Goal: Transaction & Acquisition: Purchase product/service

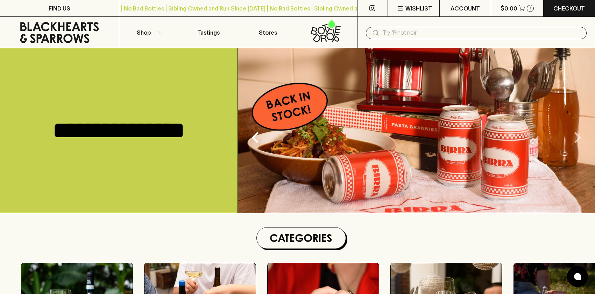
click at [578, 134] on icon "Next" at bounding box center [578, 137] width 22 height 22
click at [578, 136] on icon "Next" at bounding box center [578, 137] width 7 height 11
click at [576, 140] on icon "Next" at bounding box center [578, 137] width 22 height 22
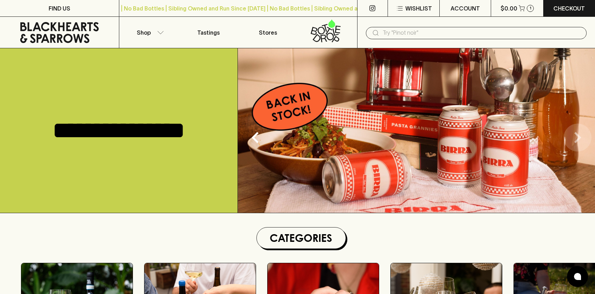
click at [576, 140] on icon "Next" at bounding box center [578, 137] width 22 height 22
click at [525, 138] on img at bounding box center [416, 130] width 357 height 165
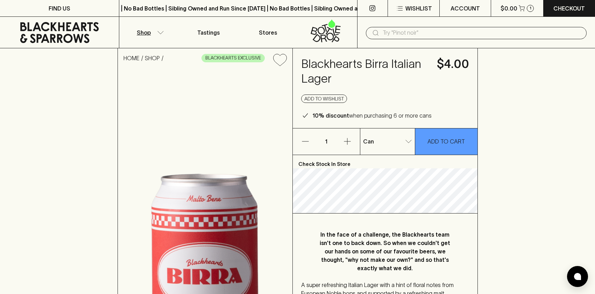
click at [151, 31] on button "Shop" at bounding box center [149, 32] width 60 height 31
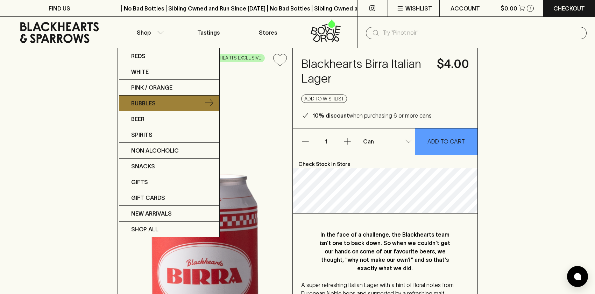
click at [158, 102] on link "Bubbles" at bounding box center [169, 104] width 100 height 16
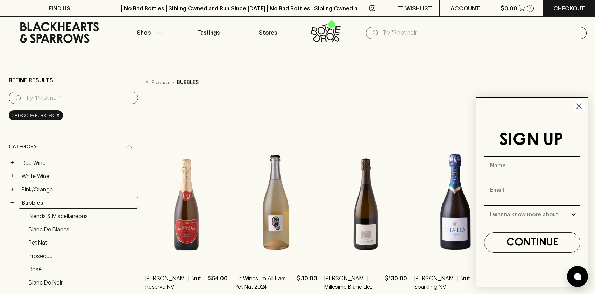
click at [578, 106] on circle "Close dialog" at bounding box center [580, 106] width 12 height 12
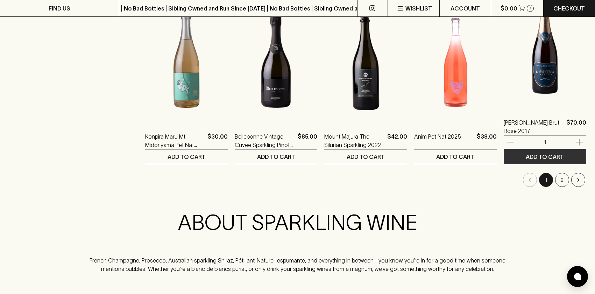
scroll to position [712, 0]
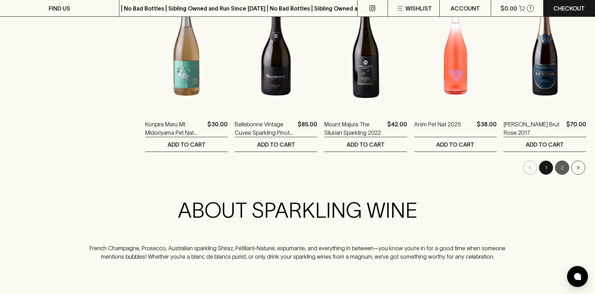
click at [561, 171] on button "2" at bounding box center [562, 168] width 14 height 14
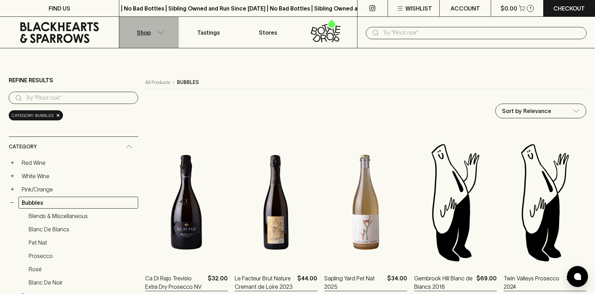
click at [154, 32] on button "Shop" at bounding box center [149, 32] width 60 height 31
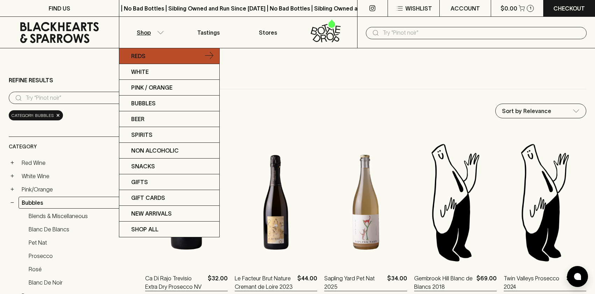
click at [151, 56] on link "Reds" at bounding box center [169, 56] width 100 height 16
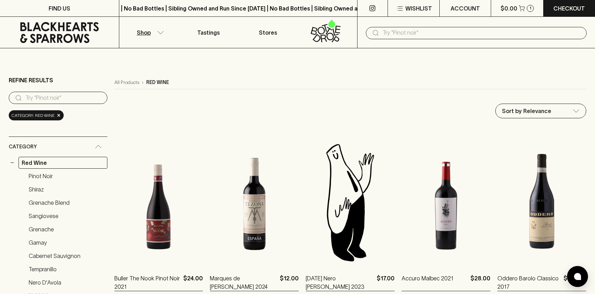
click at [146, 29] on p "Shop" at bounding box center [144, 32] width 14 height 8
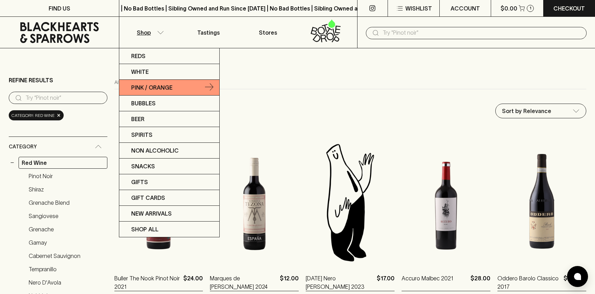
click at [169, 89] on p "Pink / Orange" at bounding box center [151, 87] width 41 height 8
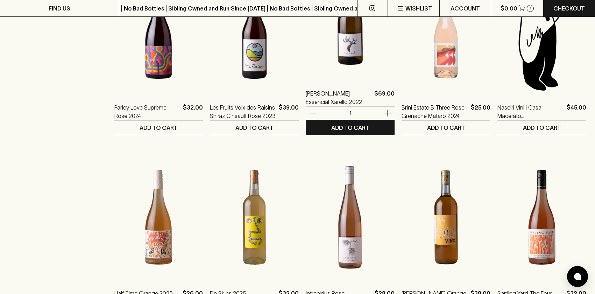
scroll to position [557, 0]
